Goal: Task Accomplishment & Management: Manage account settings

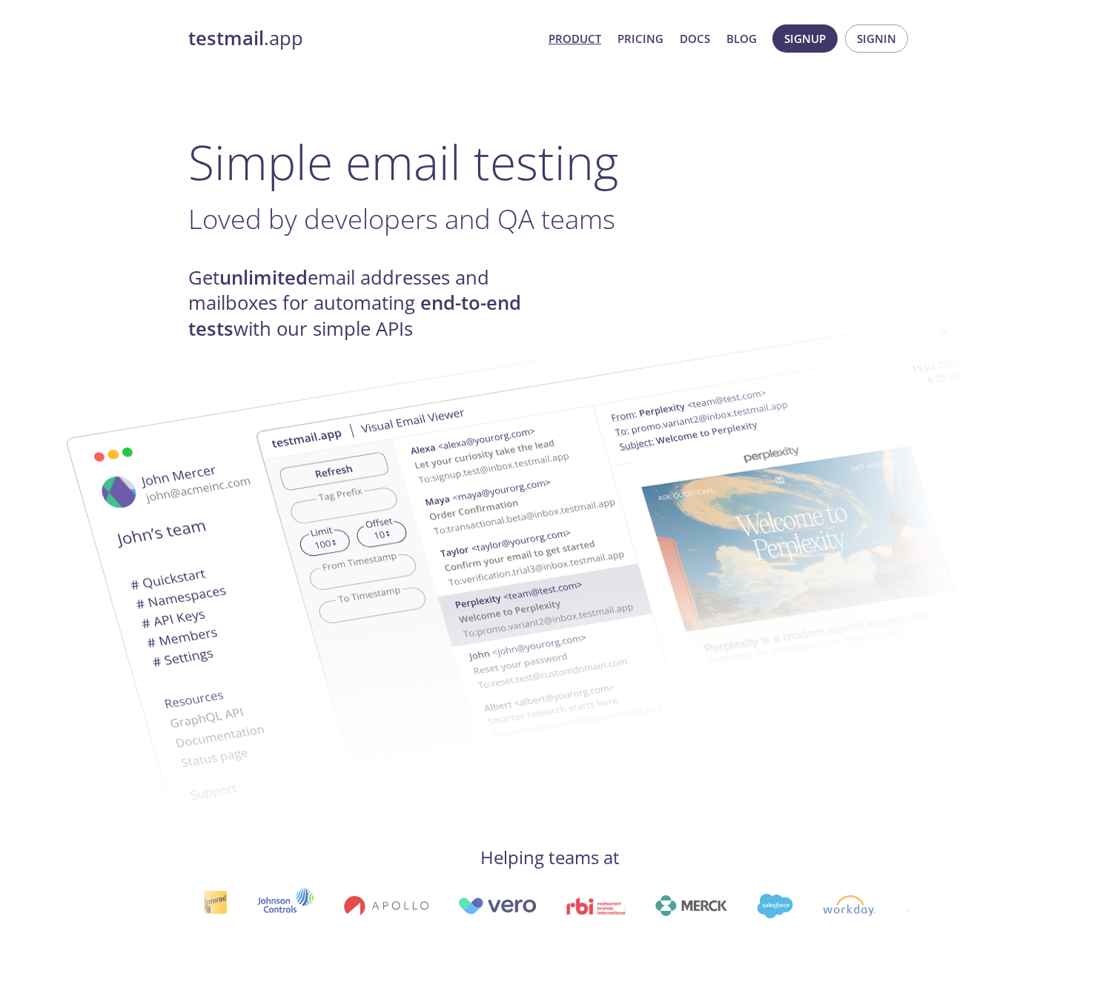
click at [626, 214] on h3 "Loved by developers and QA teams ." at bounding box center [549, 218] width 723 height 33
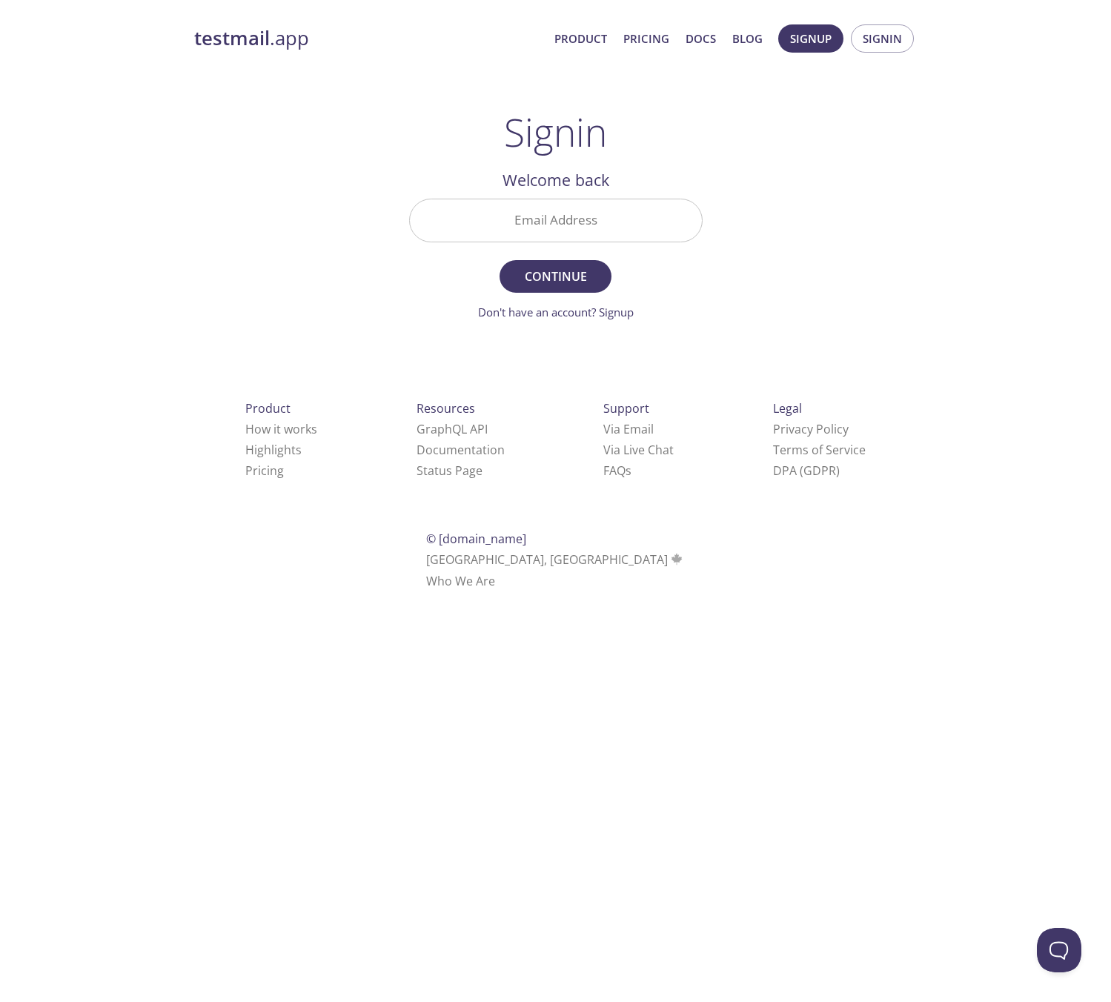
click at [605, 227] on input "Email Address" at bounding box center [556, 220] width 292 height 42
click at [840, 240] on div "testmail .app Product Pricing Docs Blog Signup Signin Signin Welcome back Email…" at bounding box center [555, 324] width 759 height 618
